Goal: Information Seeking & Learning: Learn about a topic

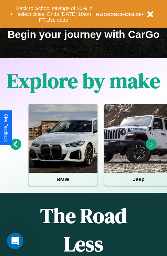
scroll to position [106, 0]
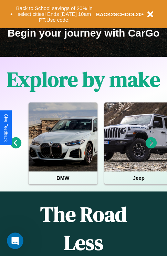
click at [151, 148] on icon at bounding box center [151, 142] width 11 height 11
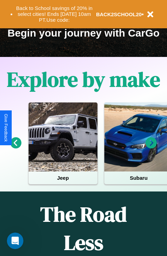
click at [151, 148] on icon at bounding box center [151, 142] width 11 height 11
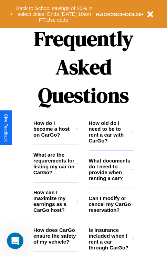
scroll to position [836, 0]
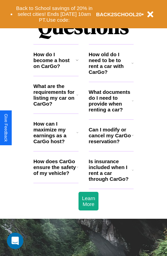
click at [111, 74] on h3 "How old do I need to be to rent a car with CarGo?" at bounding box center [110, 62] width 43 height 23
click at [77, 135] on icon at bounding box center [78, 133] width 2 height 6
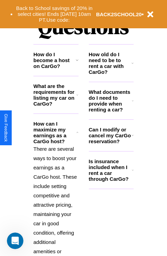
click at [56, 69] on h3 "How do I become a host on CarGo?" at bounding box center [54, 60] width 42 height 18
click at [132, 138] on icon at bounding box center [133, 135] width 2 height 6
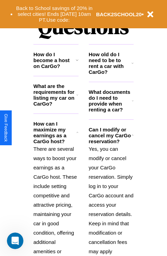
click at [111, 112] on h3 "What documents do I need to provide when renting a car?" at bounding box center [110, 100] width 43 height 23
